Goal: Navigation & Orientation: Find specific page/section

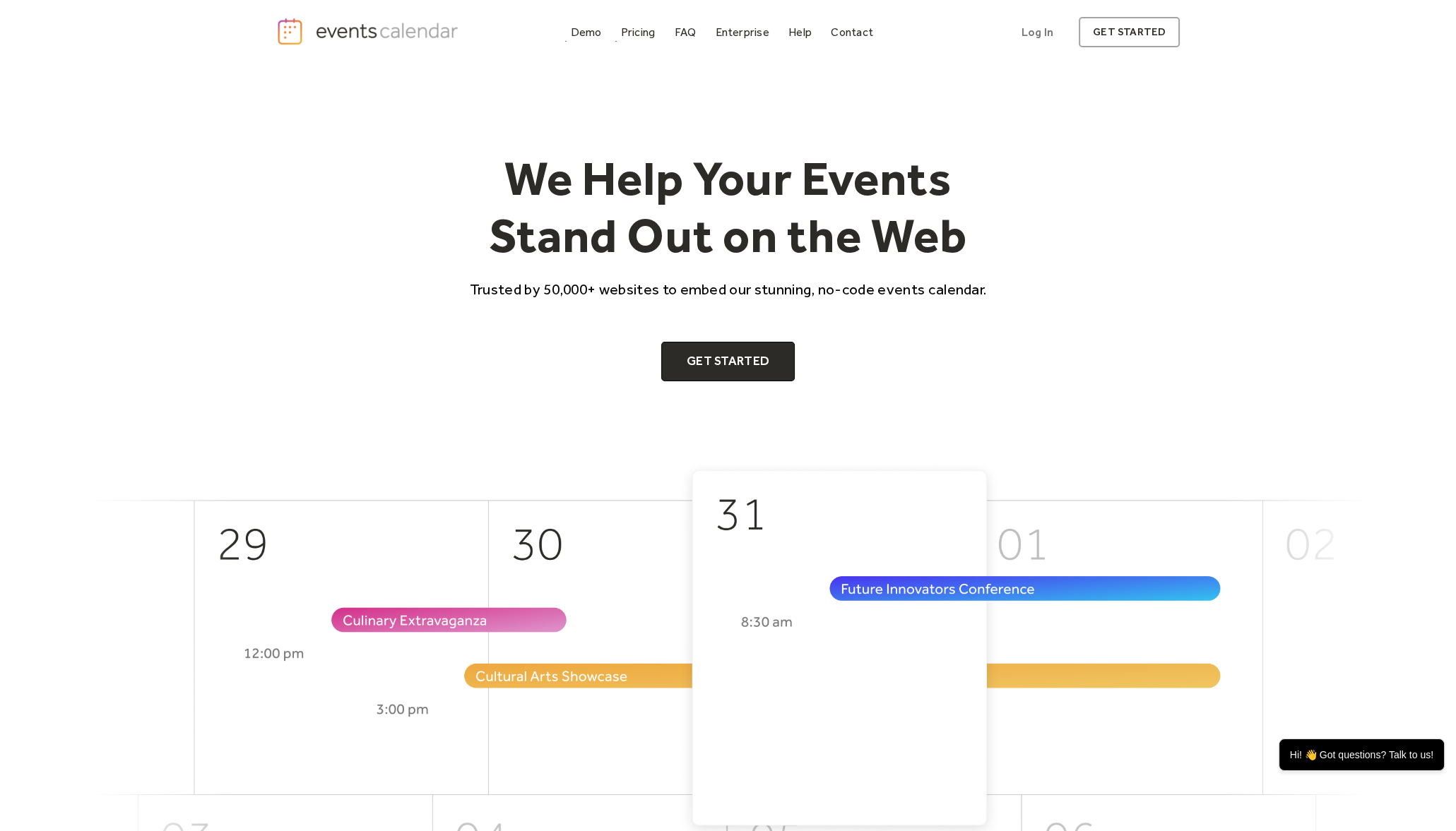
click at [552, 30] on div "Demo Pricing FAQ Enterprise Help Contact Log In Get Started Log In get started" at bounding box center [728, 32] width 904 height 31
click at [570, 32] on link "Demo" at bounding box center [586, 32] width 43 height 19
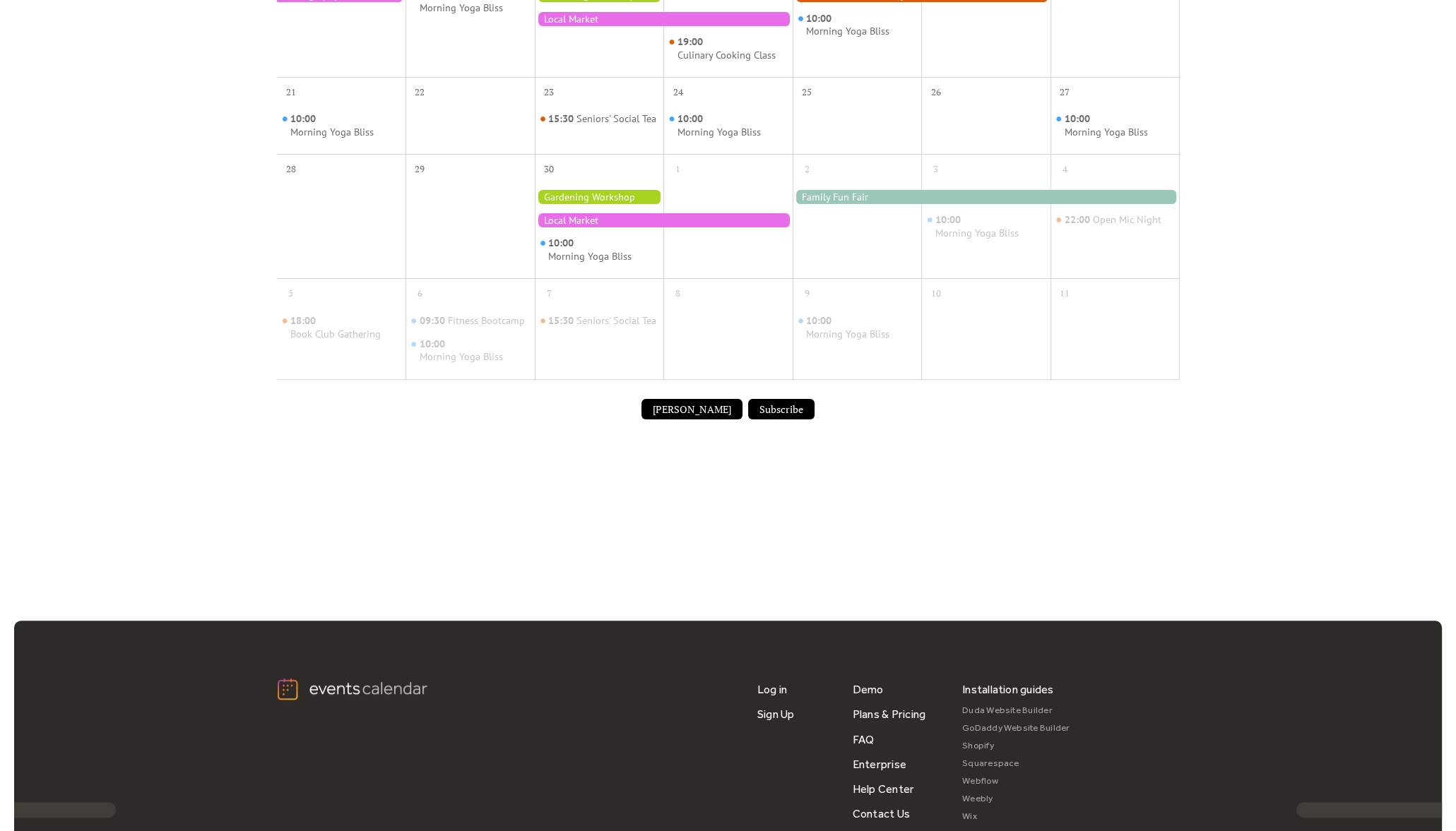
scroll to position [587, 0]
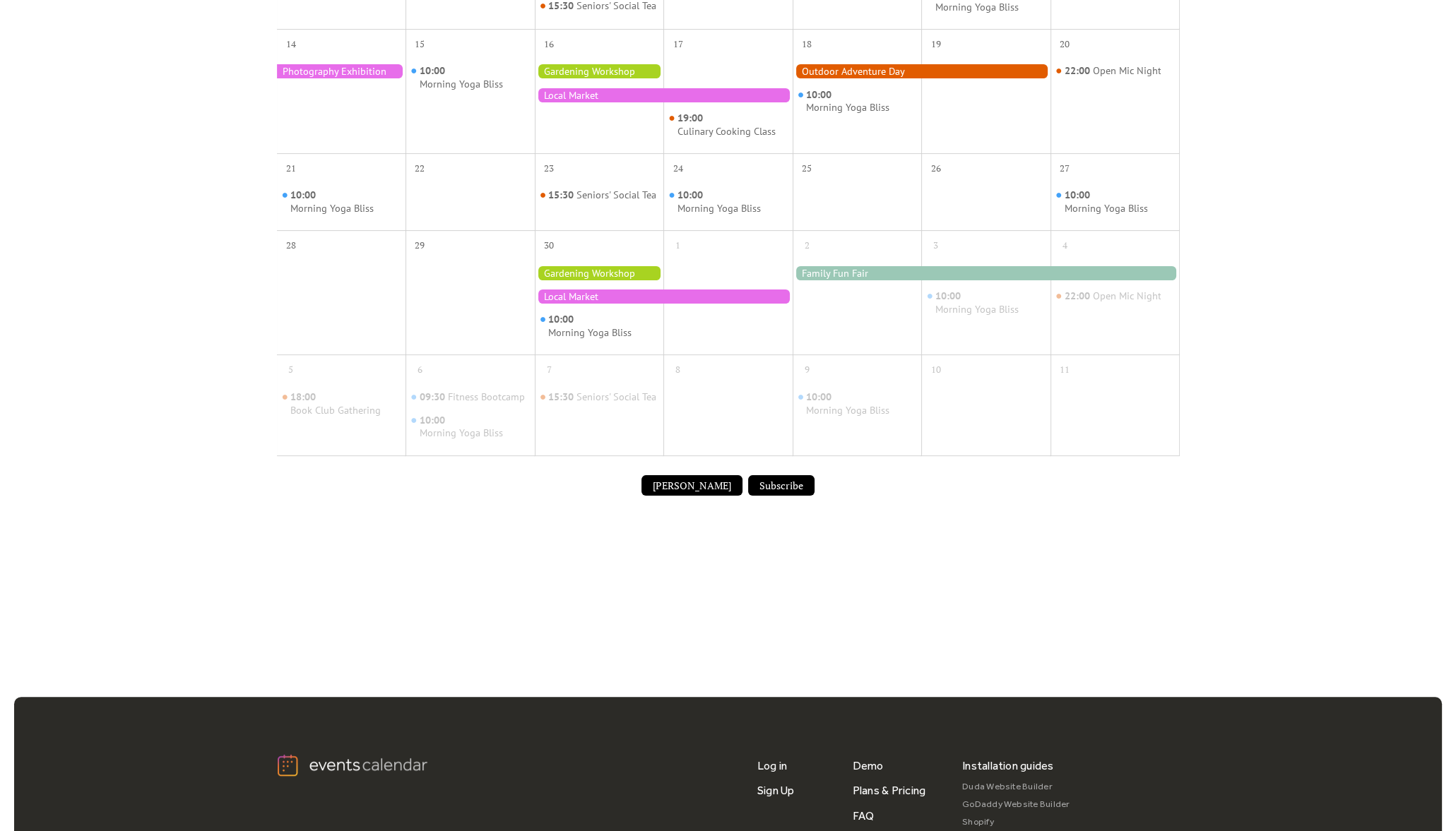
click at [634, 303] on div at bounding box center [663, 297] width 257 height 15
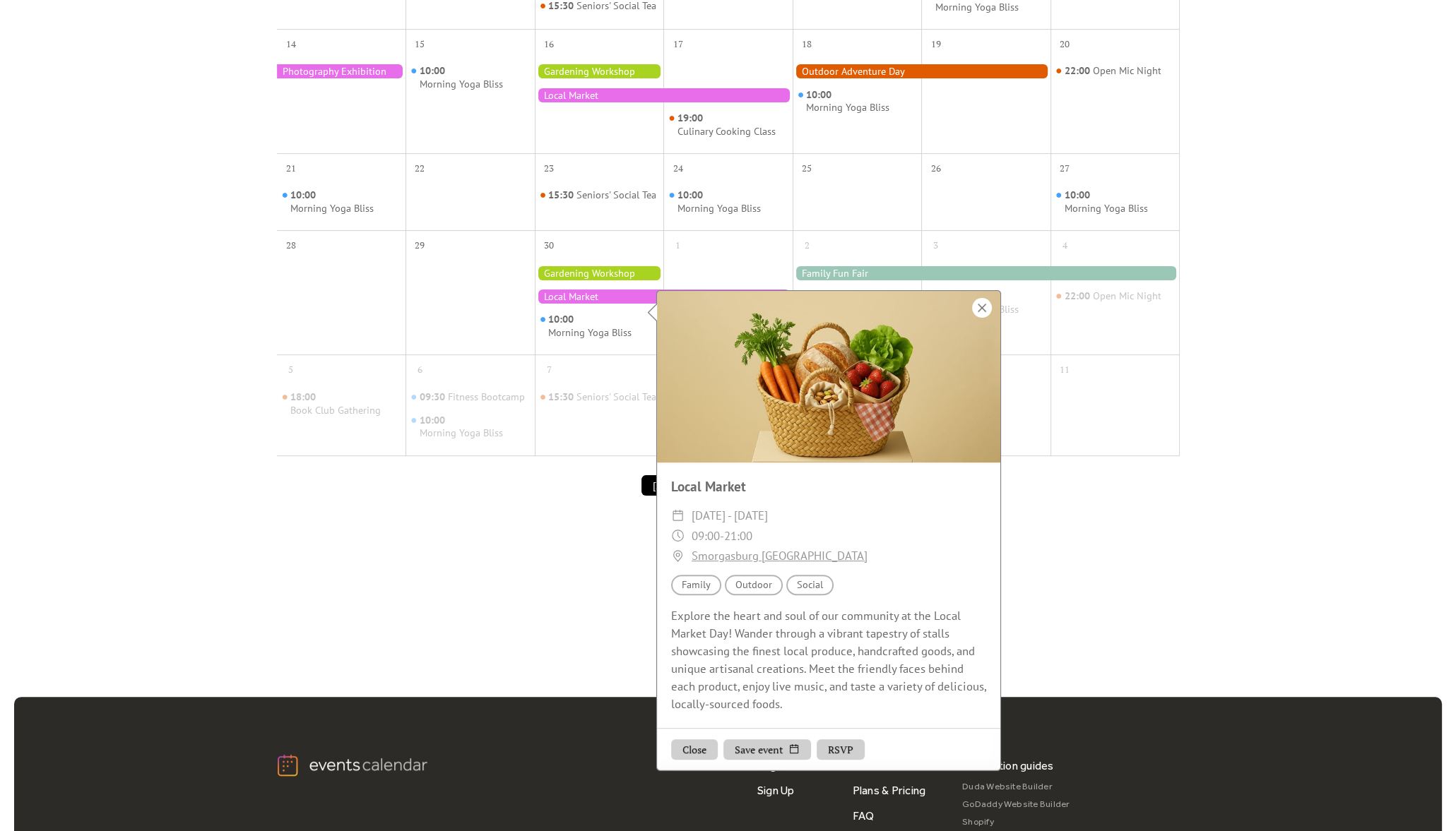
click at [981, 311] on div at bounding box center [981, 307] width 20 height 20
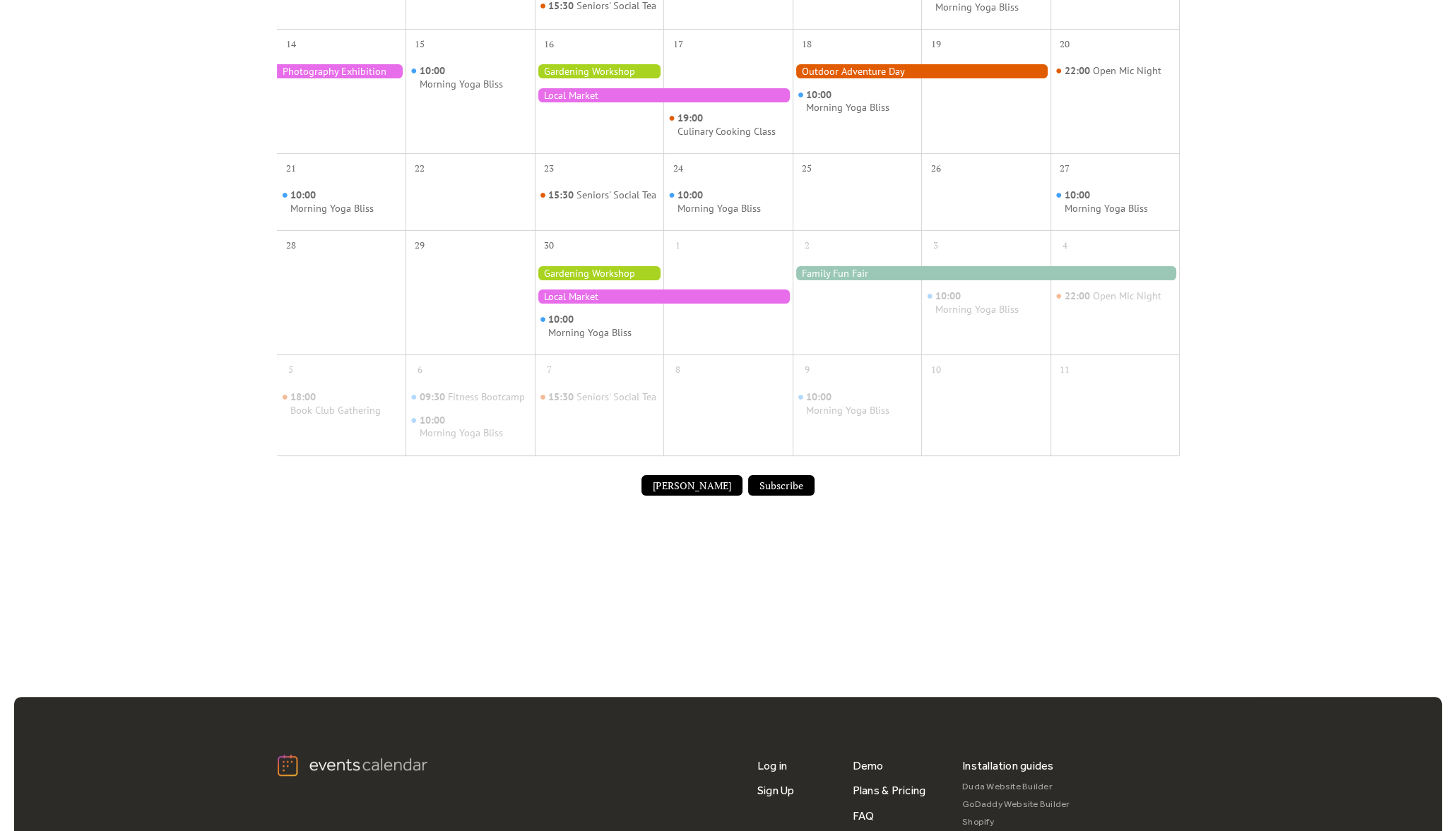
click at [973, 292] on div "10:00 Morning Yoga Bliss" at bounding box center [985, 303] width 129 height 91
click at [960, 280] on div at bounding box center [986, 274] width 387 height 15
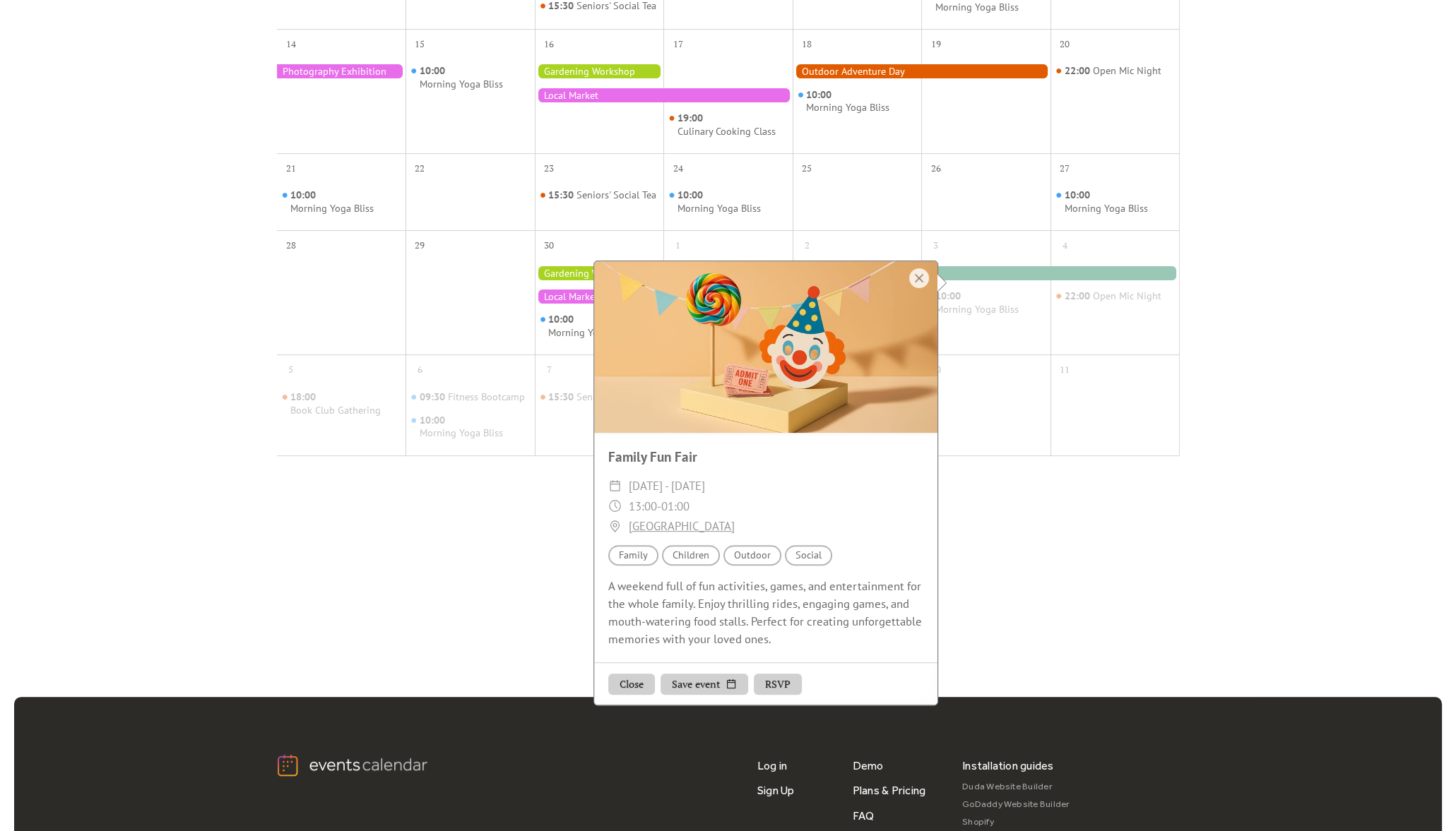
click at [897, 78] on div at bounding box center [921, 72] width 257 height 15
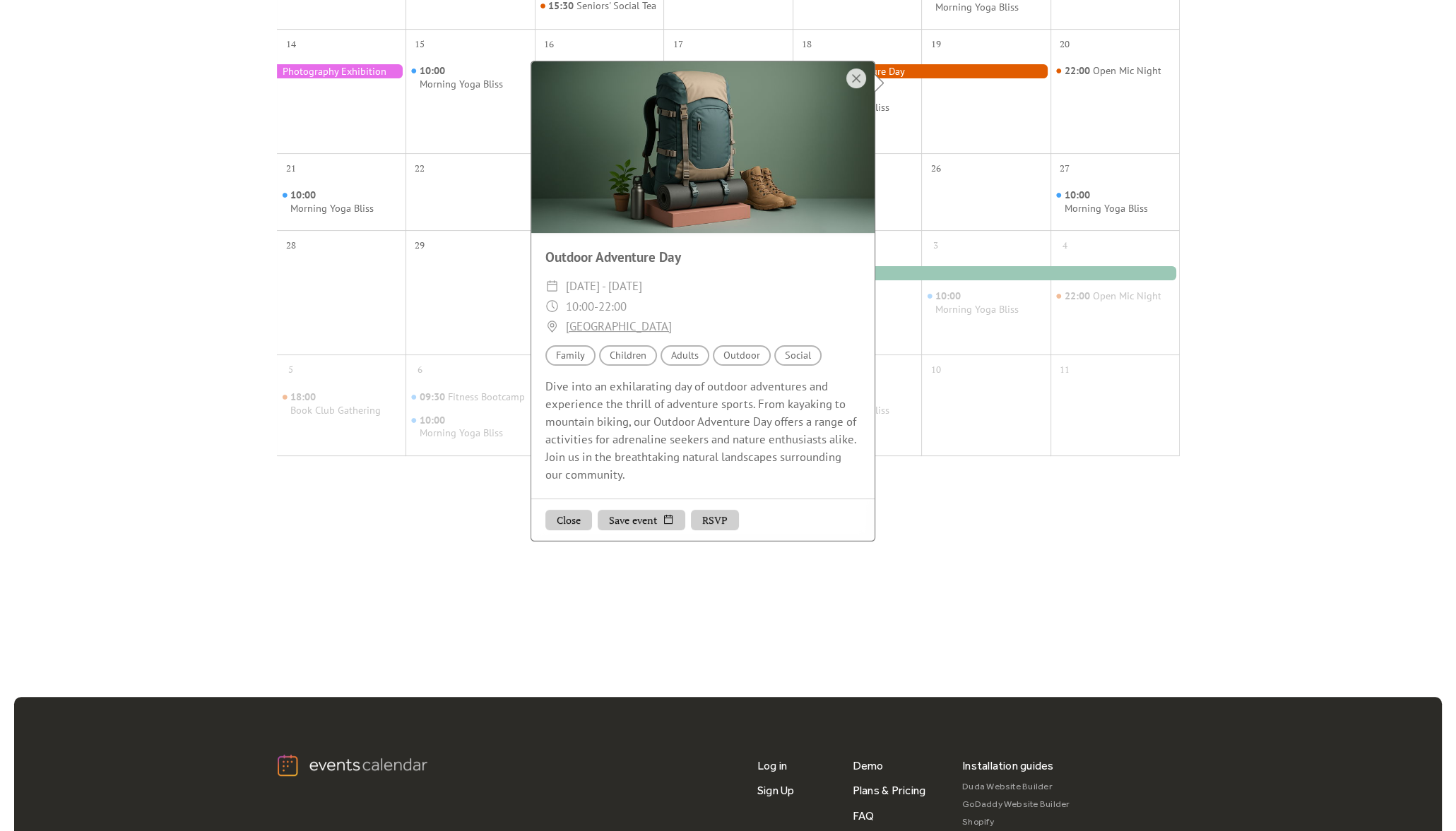
click at [1067, 439] on div at bounding box center [1115, 415] width 129 height 67
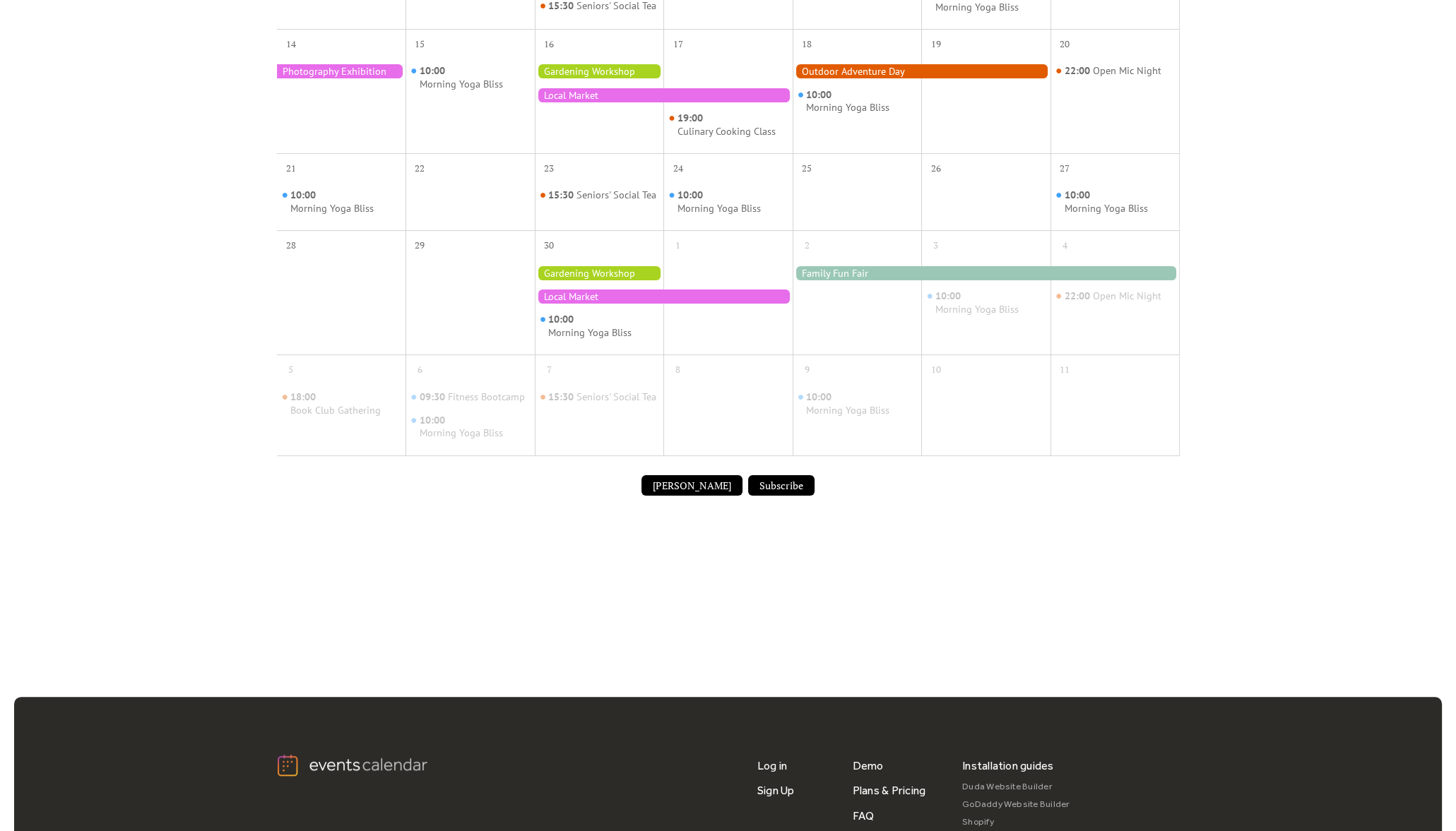
click at [956, 280] on div at bounding box center [986, 274] width 387 height 15
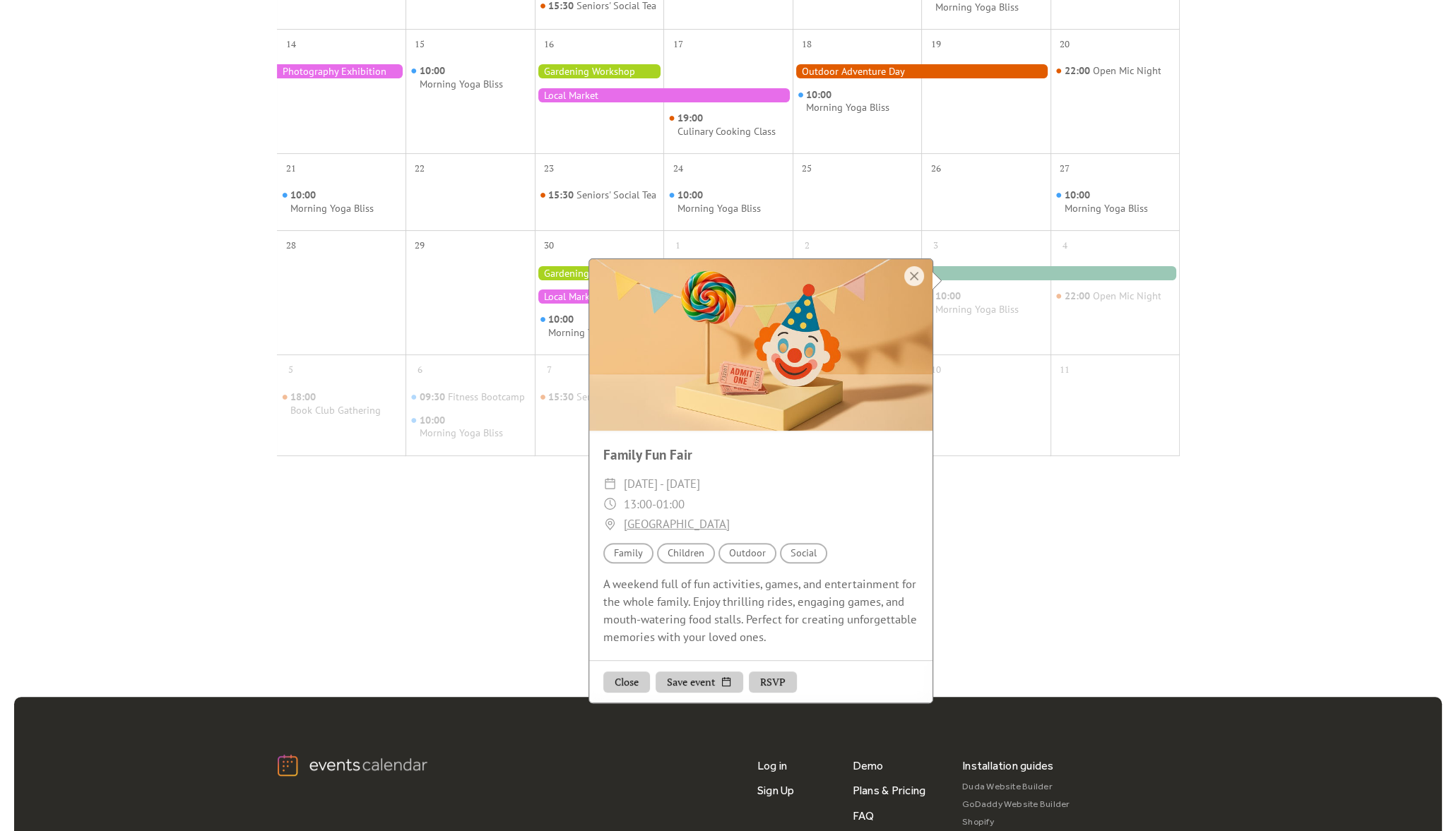
click at [1129, 294] on div "22:00 Open Mic Night" at bounding box center [1115, 303] width 129 height 91
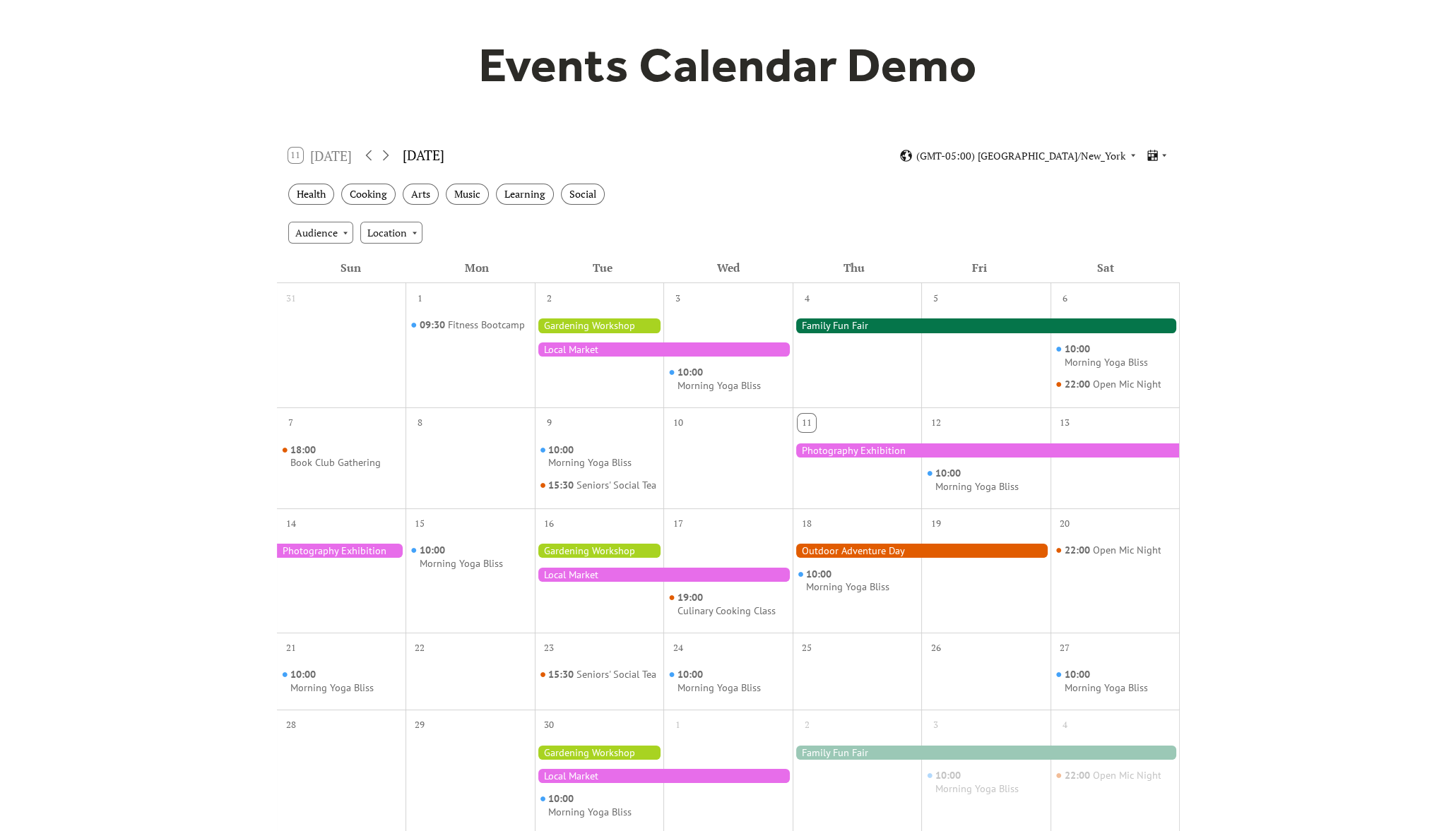
scroll to position [0, 0]
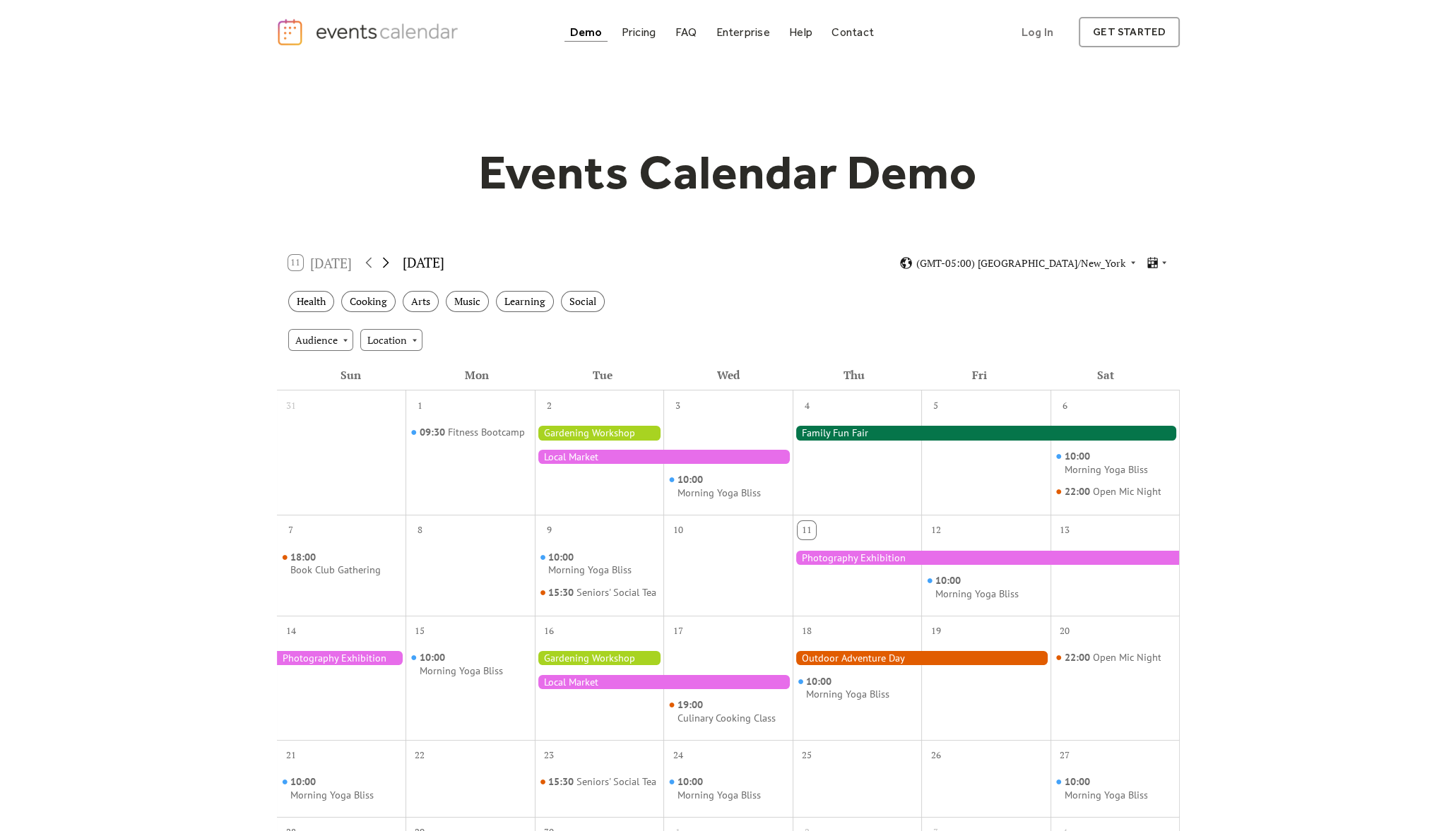
click at [388, 262] on icon at bounding box center [385, 262] width 17 height 17
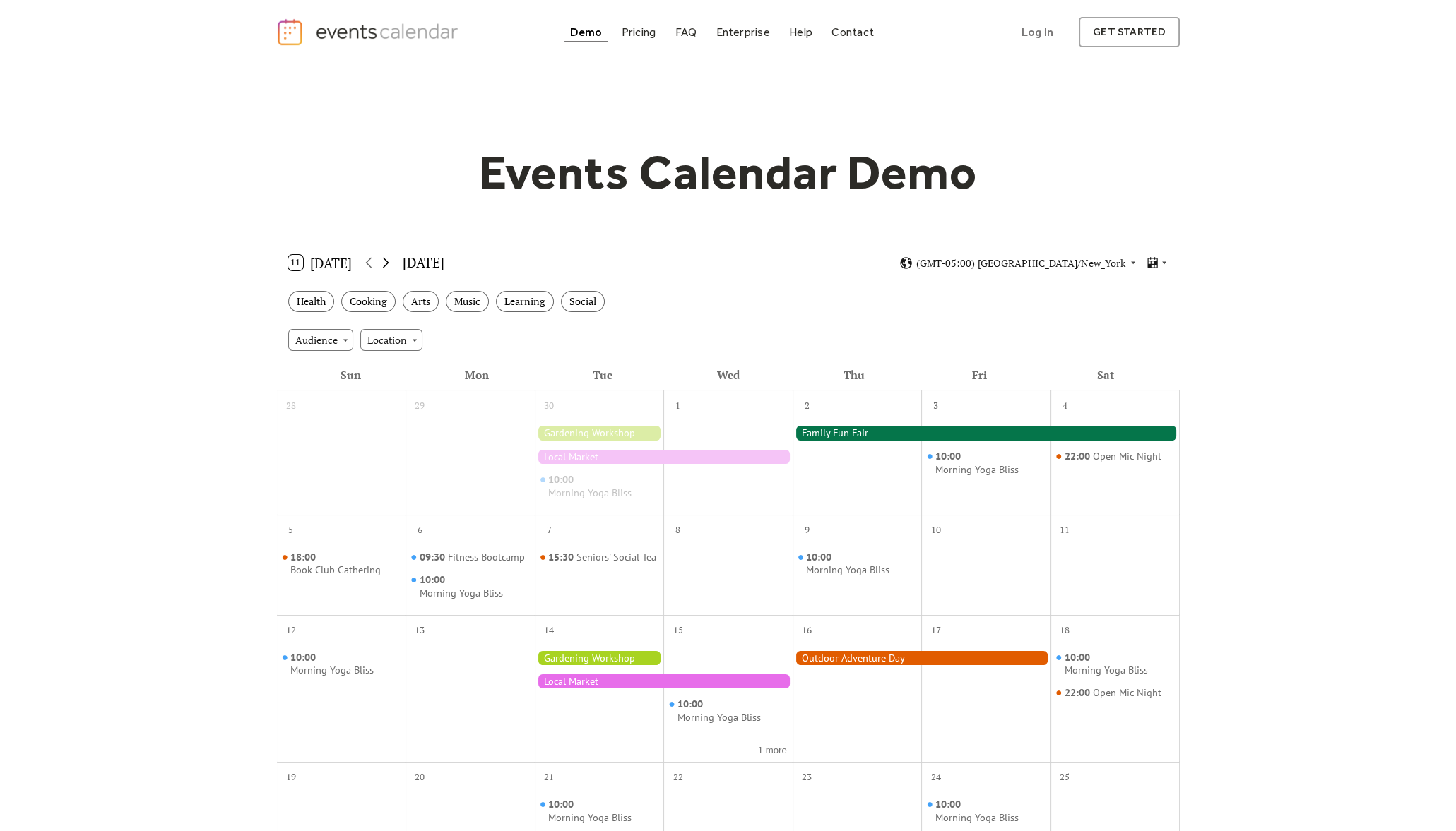
click at [388, 262] on icon at bounding box center [385, 262] width 17 height 17
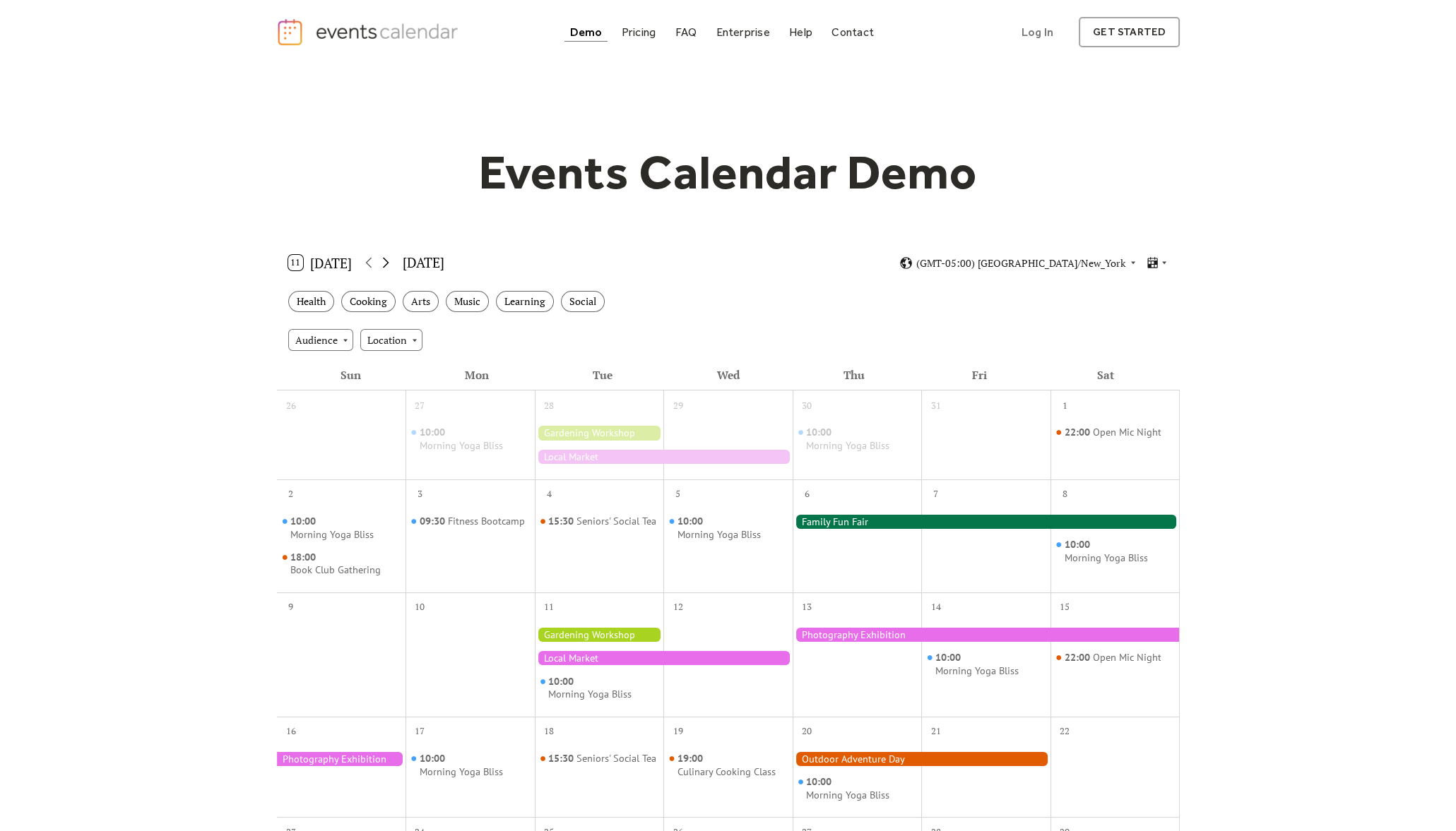
click at [388, 265] on icon at bounding box center [385, 262] width 17 height 17
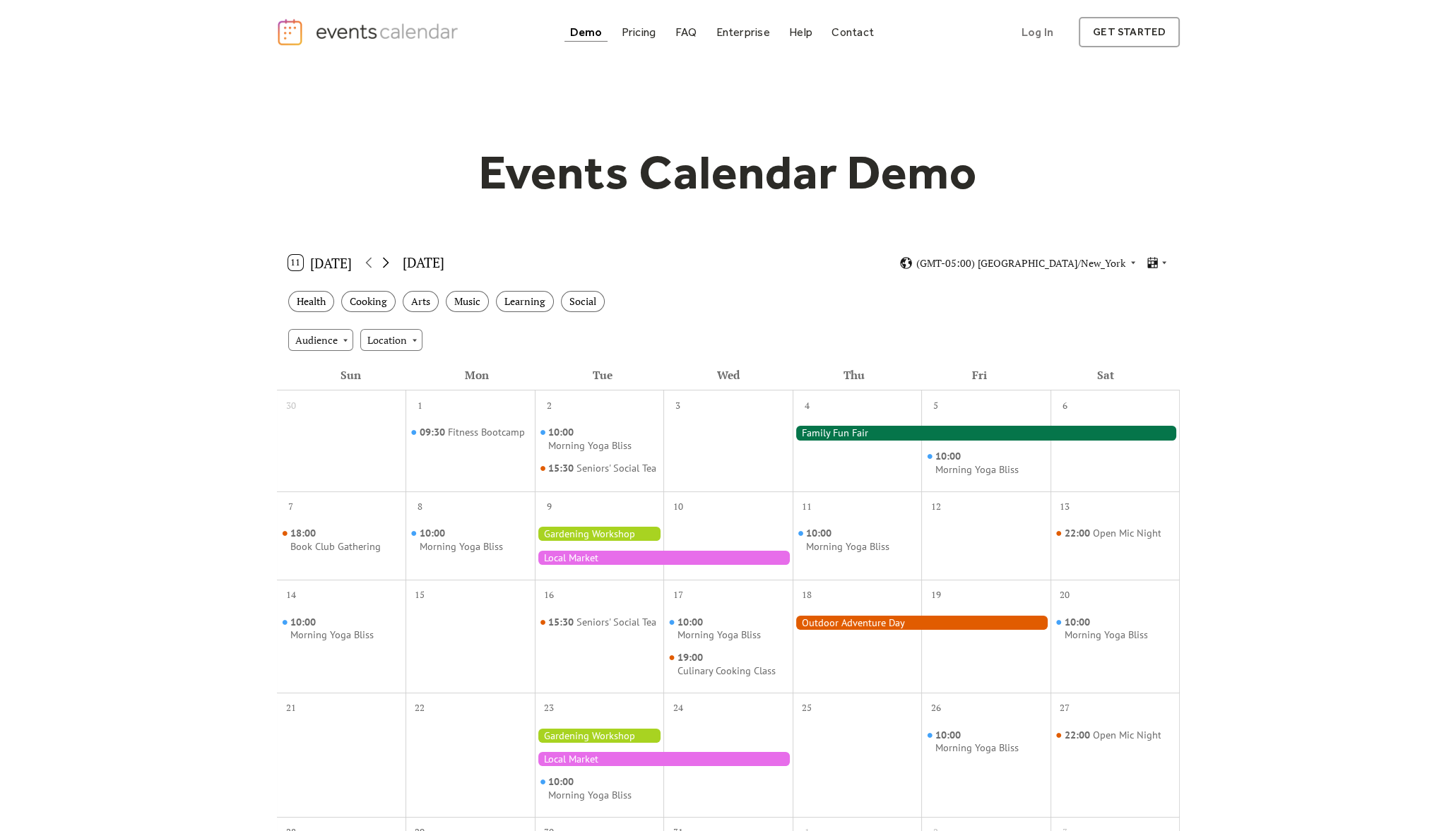
click at [388, 258] on icon at bounding box center [385, 262] width 17 height 17
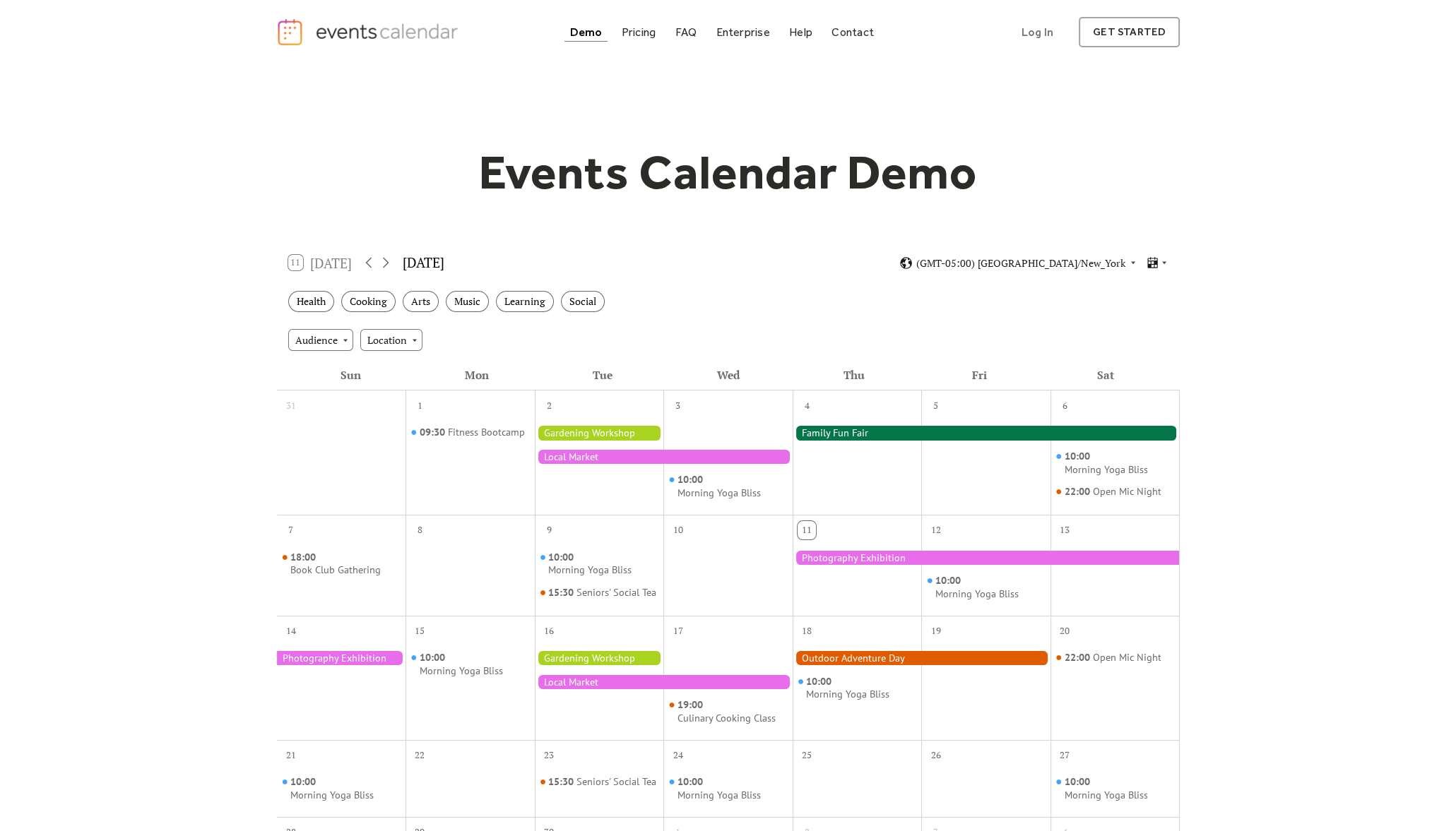
click at [597, 311] on div "Health Cooking Arts Music Learning Social" at bounding box center [728, 302] width 903 height 39
click at [583, 303] on div "Social" at bounding box center [583, 302] width 44 height 22
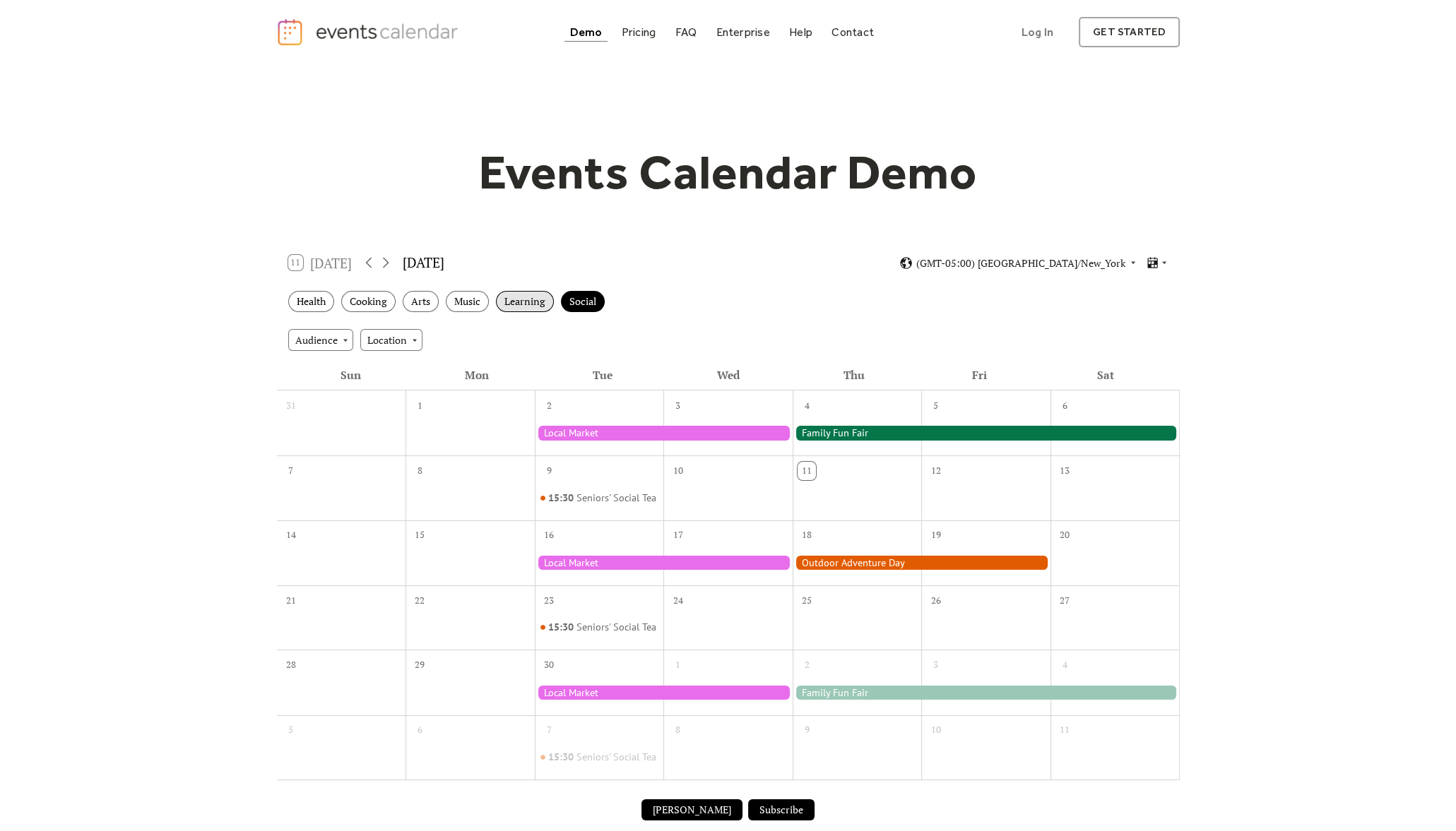
click at [497, 297] on div "Learning" at bounding box center [525, 302] width 58 height 22
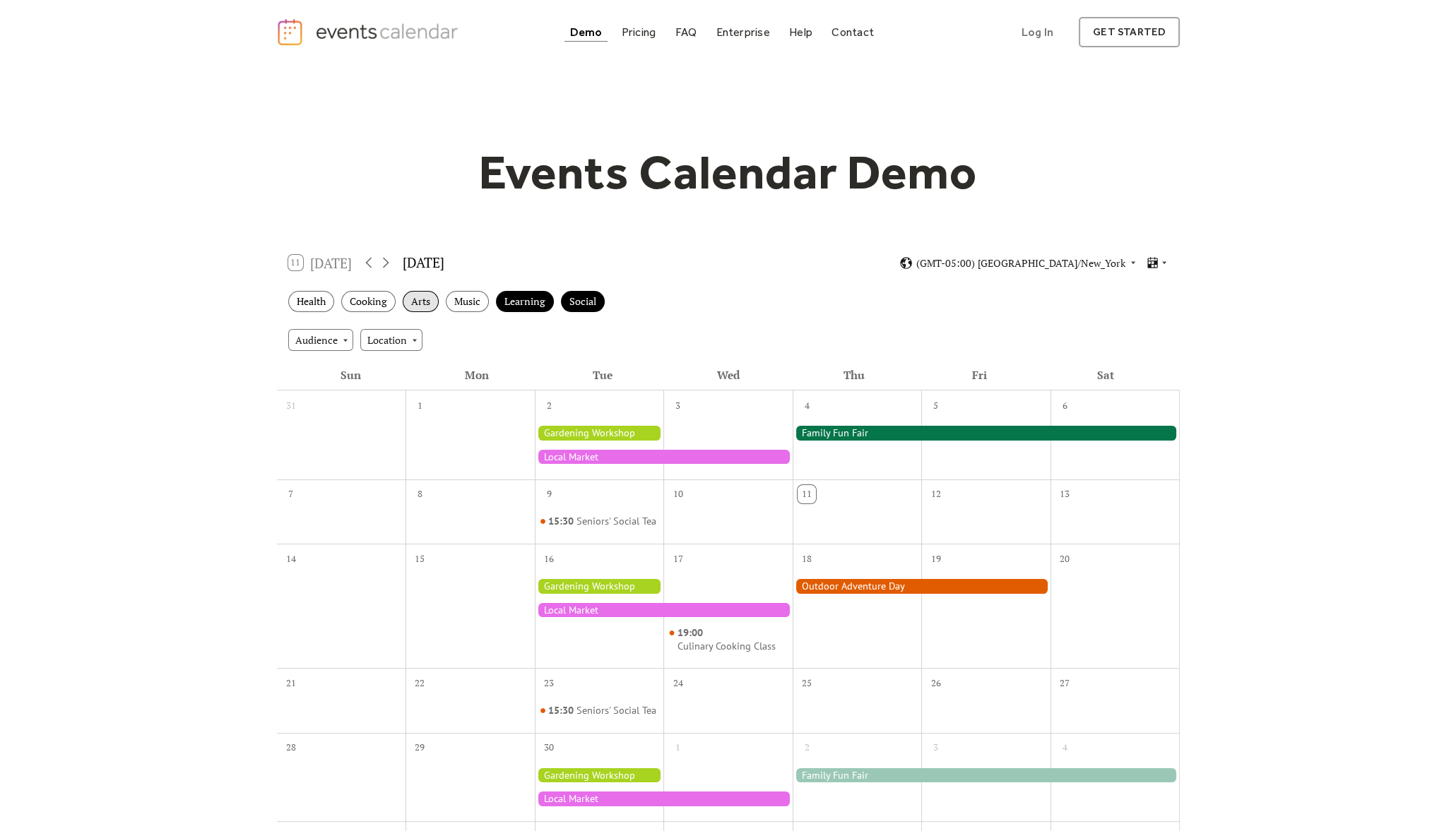
click at [418, 297] on div "Arts" at bounding box center [420, 302] width 36 height 22
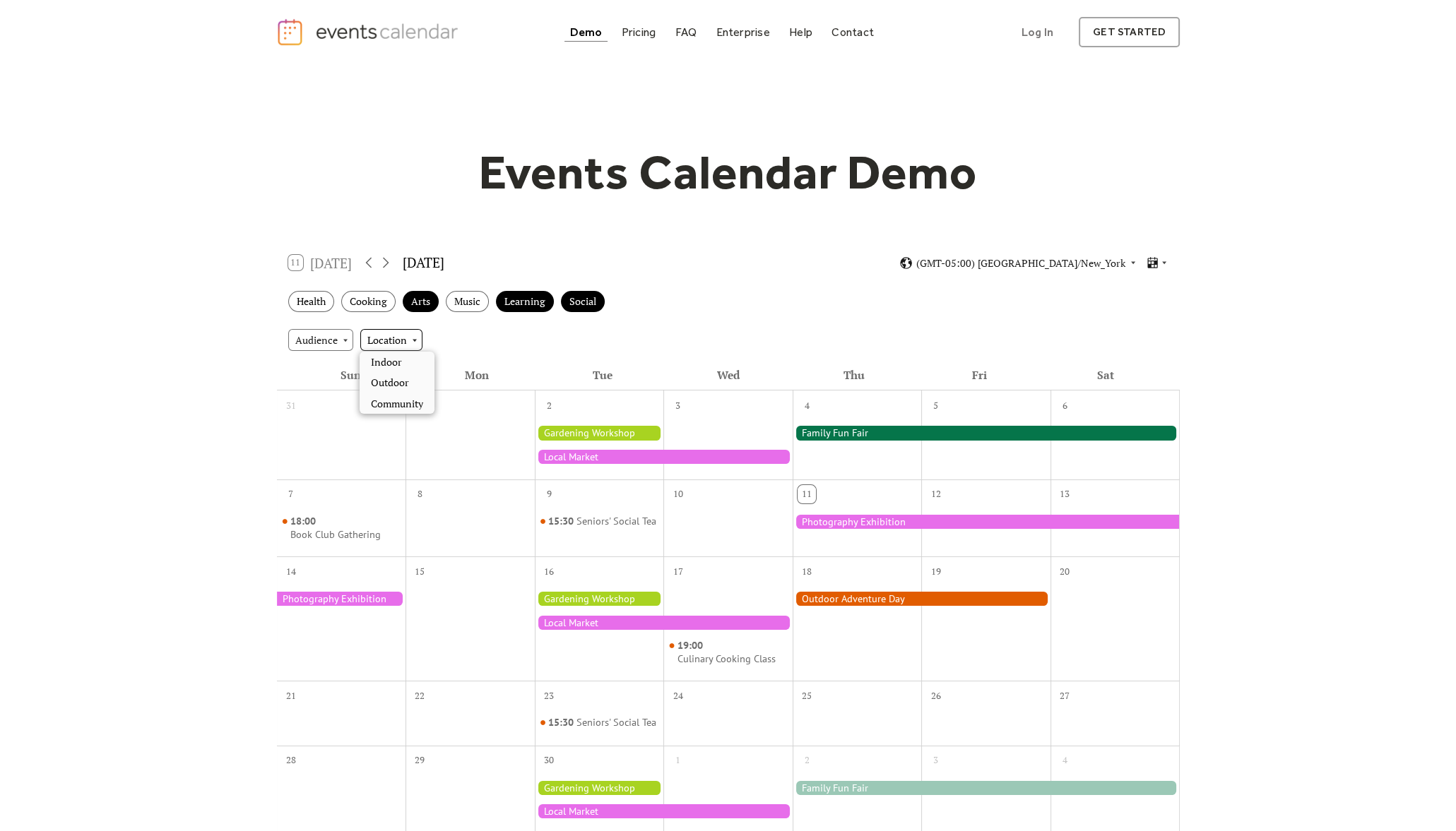
click at [367, 340] on div "Location" at bounding box center [391, 340] width 62 height 21
click at [307, 300] on div "Health" at bounding box center [311, 302] width 46 height 22
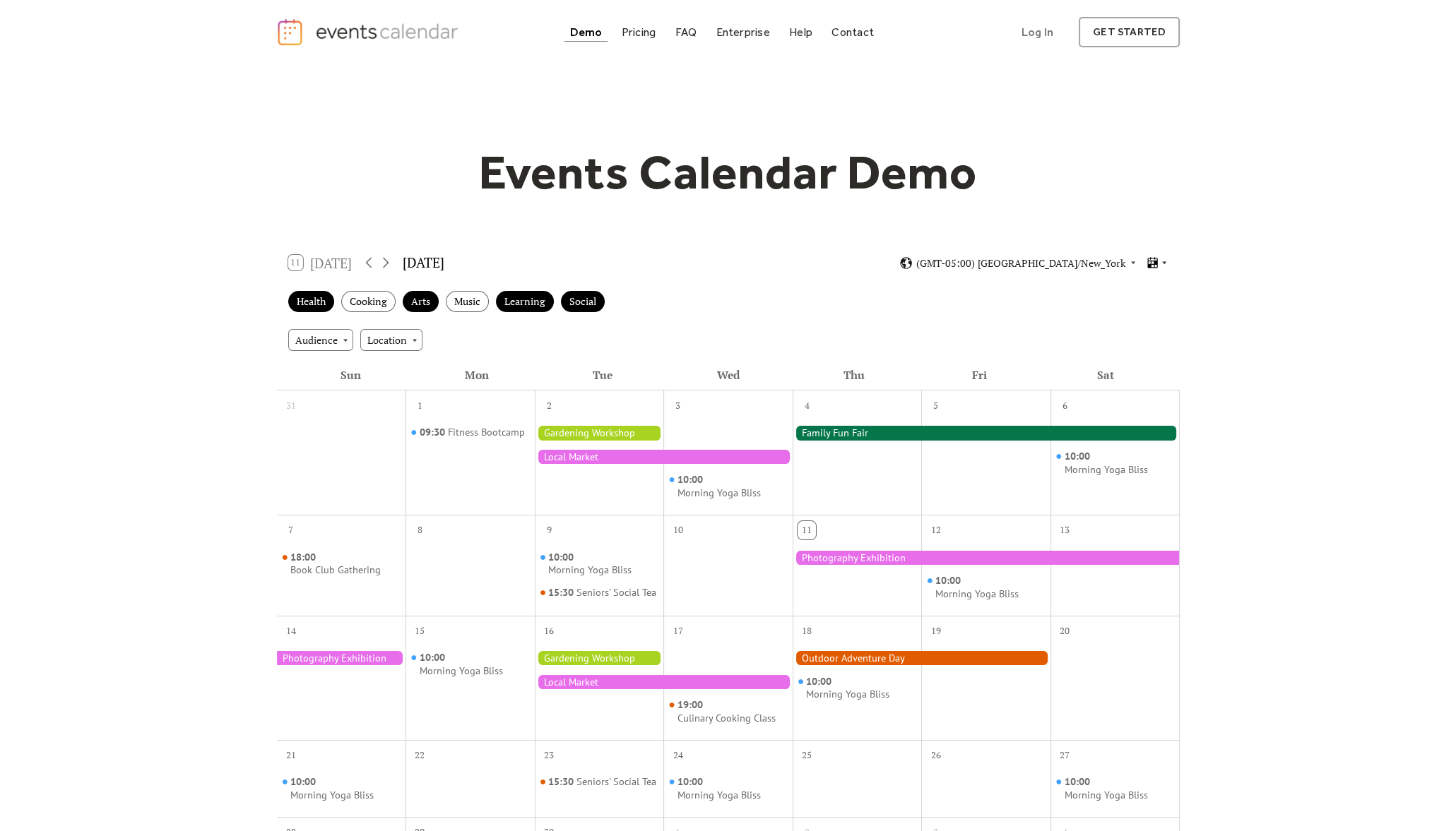
click at [1157, 260] on icon at bounding box center [1153, 263] width 10 height 11
click at [1143, 307] on span "Cards" at bounding box center [1136, 302] width 26 height 15
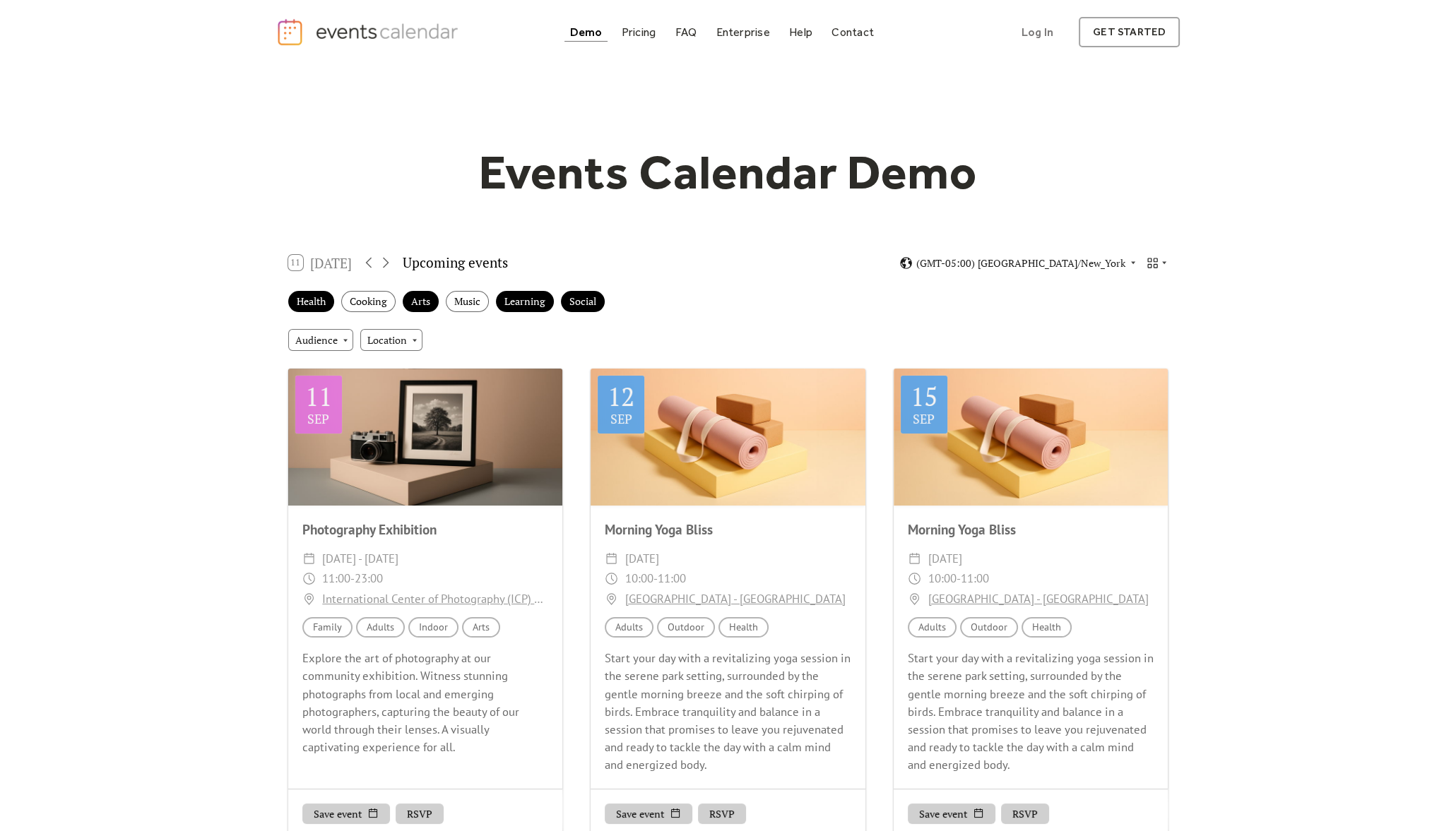
click at [341, 23] on img "home" at bounding box center [369, 32] width 186 height 29
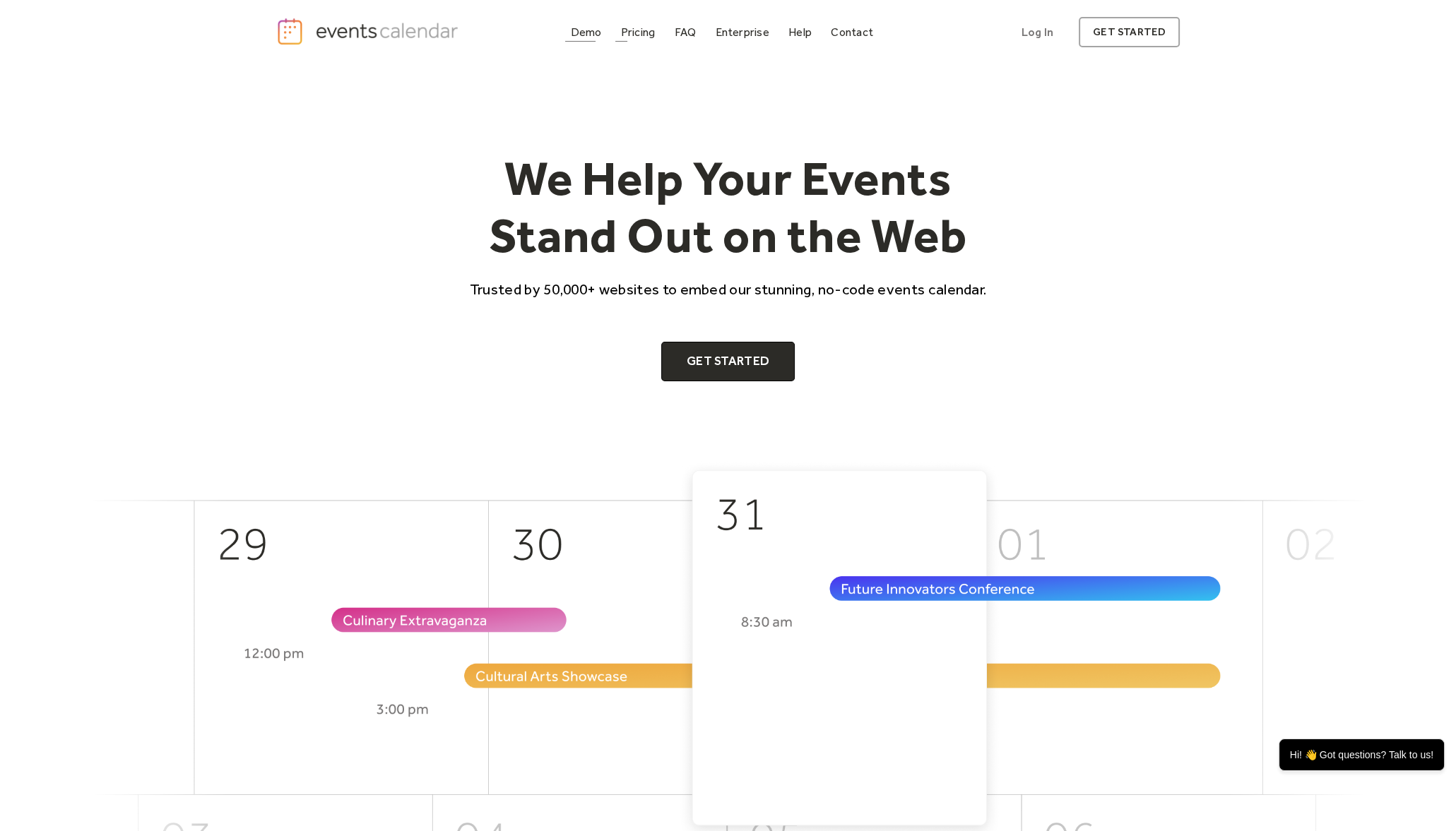
click at [586, 36] on div "Demo" at bounding box center [586, 32] width 31 height 8
